Goal: Task Accomplishment & Management: Manage account settings

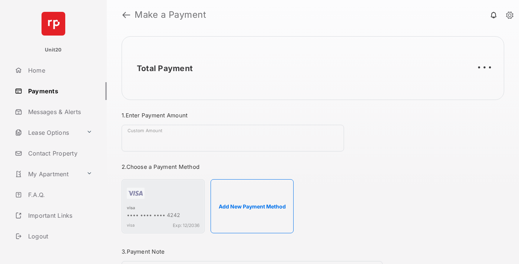
click at [58, 91] on link "Payments" at bounding box center [59, 91] width 95 height 18
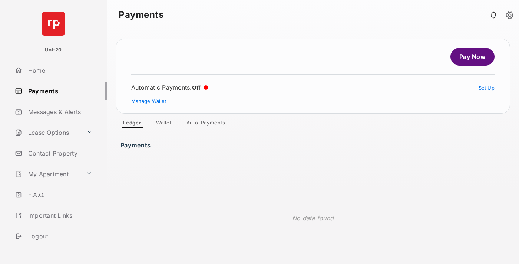
click at [206, 124] on link "Auto-Payments" at bounding box center [206, 124] width 51 height 9
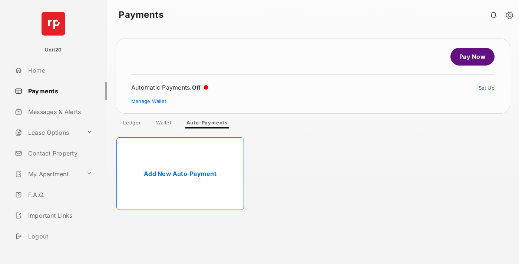
click at [180, 174] on link "Add New Auto-Payment" at bounding box center [180, 174] width 128 height 73
